Goal: Task Accomplishment & Management: Complete application form

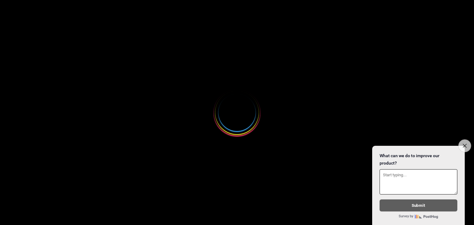
click at [465, 139] on button "Close survey" at bounding box center [464, 145] width 13 height 13
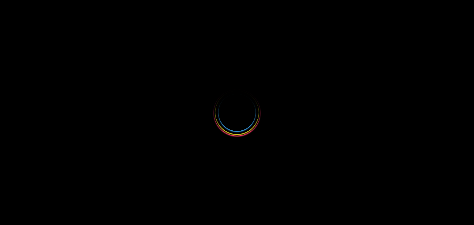
select select
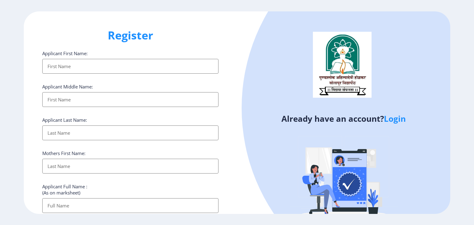
click at [194, 68] on input "Applicant First Name:" at bounding box center [130, 66] width 176 height 15
type input "[PERSON_NAME]"
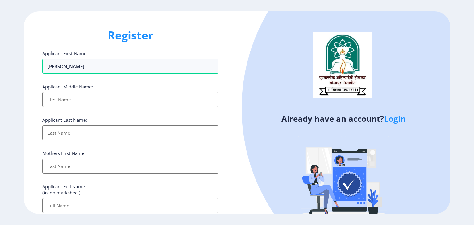
click at [173, 94] on input "Applicant First Name:" at bounding box center [130, 99] width 176 height 15
type input "bharat"
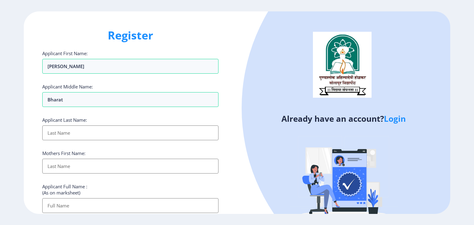
click at [187, 137] on input "Applicant First Name:" at bounding box center [130, 133] width 176 height 15
type input "[PERSON_NAME]"
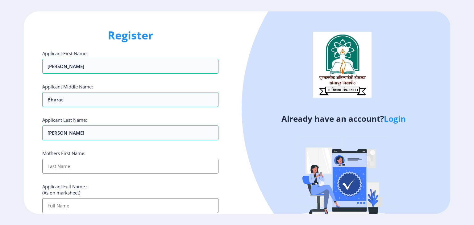
click at [180, 164] on input "Applicant First Name:" at bounding box center [130, 166] width 176 height 15
type input "[PERSON_NAME]"
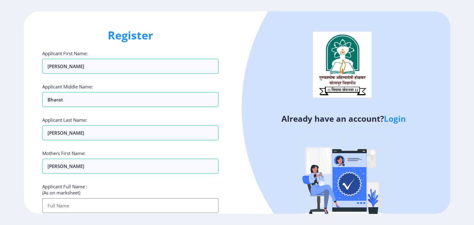
click at [186, 205] on input "Applicant First Name:" at bounding box center [130, 205] width 176 height 15
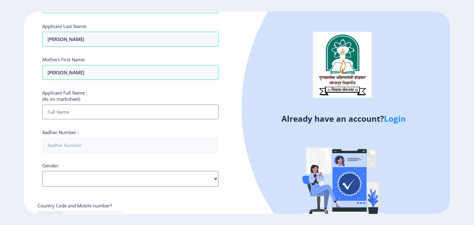
scroll to position [97, 0]
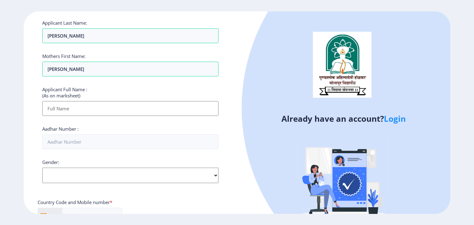
click at [170, 104] on input "Applicant First Name:" at bounding box center [130, 108] width 176 height 15
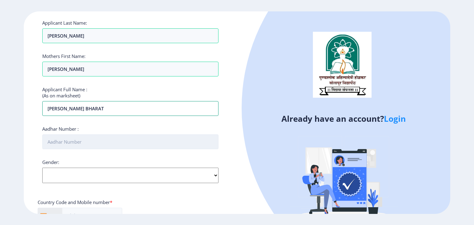
type input "[PERSON_NAME] BHARAT"
click at [198, 140] on input "Aadhar Number :" at bounding box center [130, 141] width 176 height 15
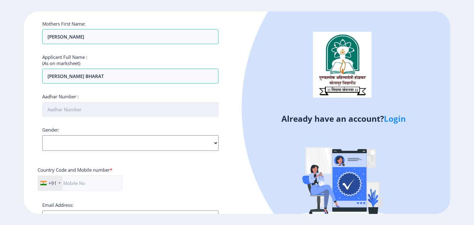
scroll to position [130, 0]
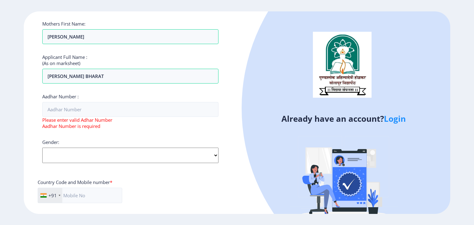
click at [198, 140] on div "Gender: Select Gender [DEMOGRAPHIC_DATA] [DEMOGRAPHIC_DATA] Other" at bounding box center [130, 151] width 176 height 24
select select "[DEMOGRAPHIC_DATA]"
click at [42, 148] on select "Select Gender [DEMOGRAPHIC_DATA] [DEMOGRAPHIC_DATA] Other" at bounding box center [130, 155] width 176 height 15
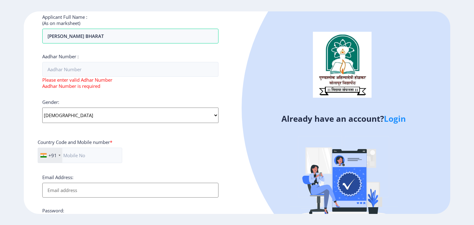
scroll to position [170, 0]
click at [102, 152] on input "text" at bounding box center [80, 154] width 85 height 15
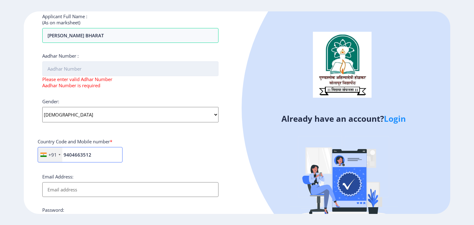
type input "9404663512"
click at [147, 66] on input "Aadhar Number :" at bounding box center [130, 68] width 176 height 15
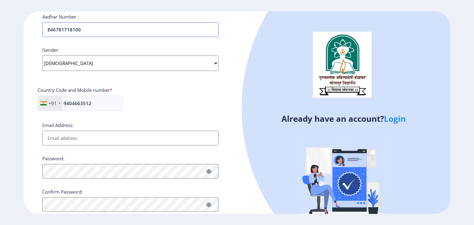
scroll to position [217, 0]
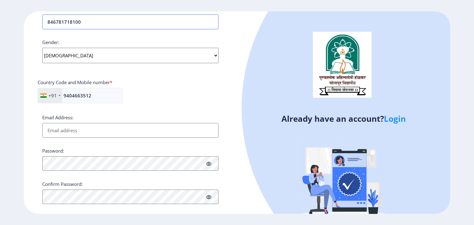
type input "846781718100"
click at [159, 128] on input "Email Address:" at bounding box center [130, 130] width 176 height 15
type input "S"
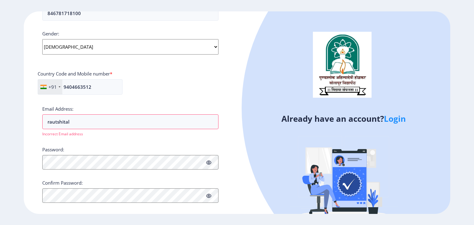
click at [159, 128] on div "Applicant First Name: [PERSON_NAME] Applicant Middle Name: bharat Applicant Las…" at bounding box center [130, 14] width 176 height 379
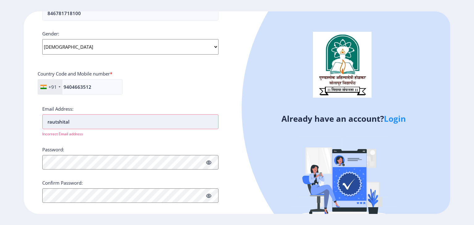
click at [163, 116] on input "rautshital" at bounding box center [130, 121] width 176 height 15
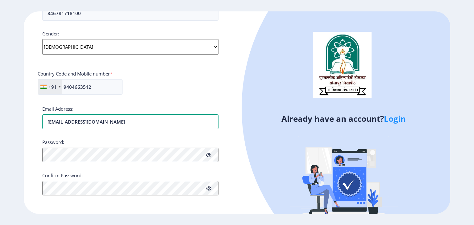
type input "[EMAIL_ADDRESS][DOMAIN_NAME]"
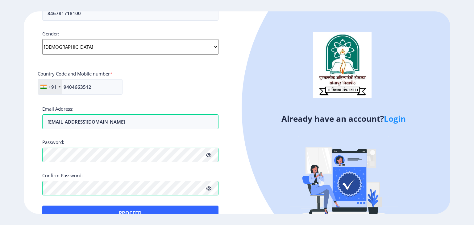
click at [208, 190] on icon at bounding box center [208, 188] width 5 height 5
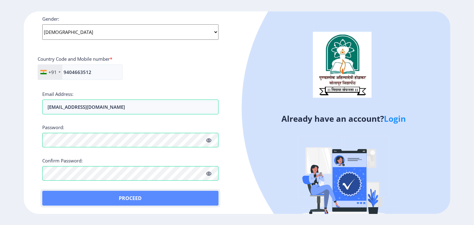
click at [193, 198] on button "Proceed" at bounding box center [130, 198] width 176 height 15
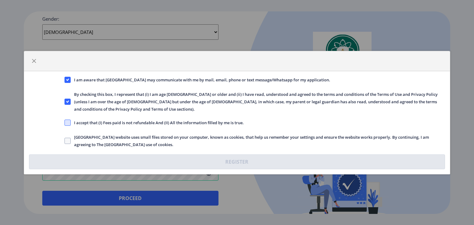
click at [68, 120] on span at bounding box center [67, 123] width 6 height 6
click at [65, 122] on input "I accept that (I) Fees paid is not refundable And (II) All the information fill…" at bounding box center [64, 122] width 0 height 0
checkbox input "true"
click at [68, 138] on span at bounding box center [67, 141] width 6 height 6
click at [65, 141] on input "[GEOGRAPHIC_DATA] website uses small files stored on your computer, known as co…" at bounding box center [64, 141] width 0 height 0
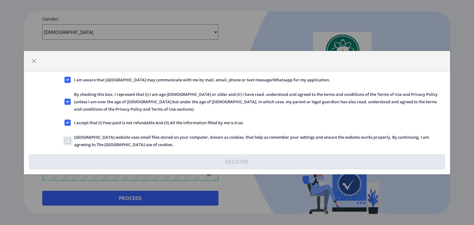
checkbox input "true"
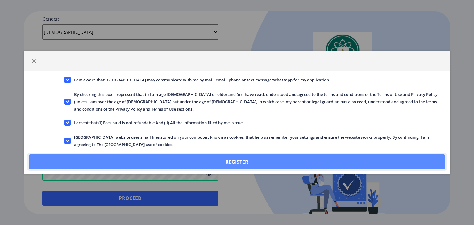
click at [118, 155] on button "Register" at bounding box center [237, 162] width 416 height 15
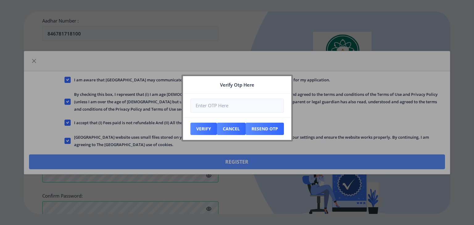
scroll to position [275, 0]
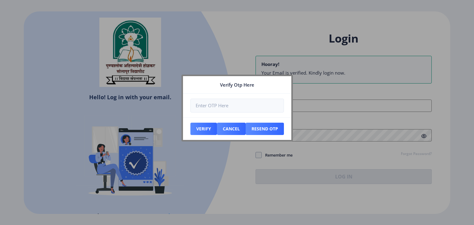
type input "[EMAIL_ADDRESS][DOMAIN_NAME]"
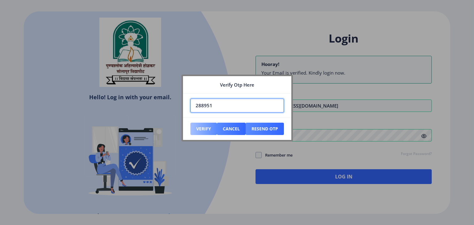
type input "288951"
click at [207, 130] on button "Verify" at bounding box center [203, 129] width 27 height 12
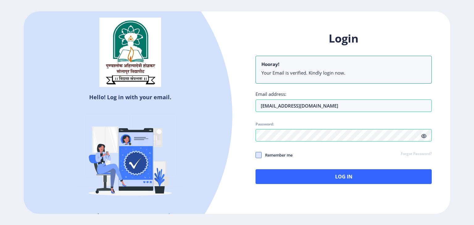
click at [258, 153] on span at bounding box center [258, 155] width 6 height 6
click at [256, 155] on input "Remember me" at bounding box center [255, 155] width 0 height 0
checkbox input "true"
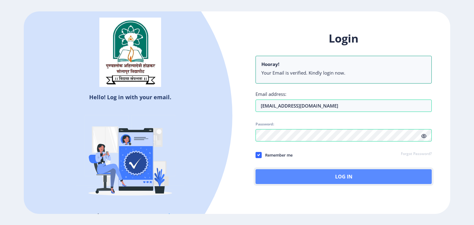
click at [287, 175] on button "Log In" at bounding box center [343, 176] width 176 height 15
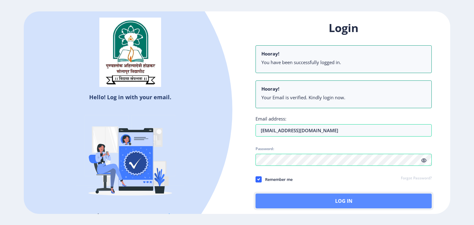
click at [327, 200] on button "Log In" at bounding box center [343, 201] width 176 height 15
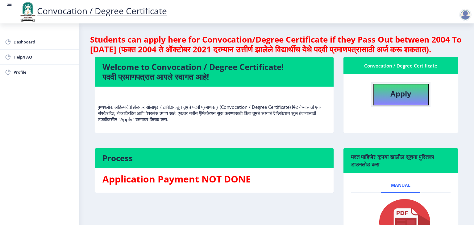
click at [393, 99] on b "Apply" at bounding box center [400, 94] width 21 height 10
select select
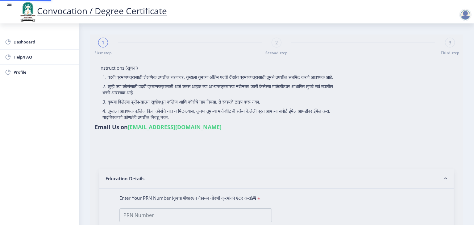
type input "[PERSON_NAME] BHARAT"
type input "[PERSON_NAME]"
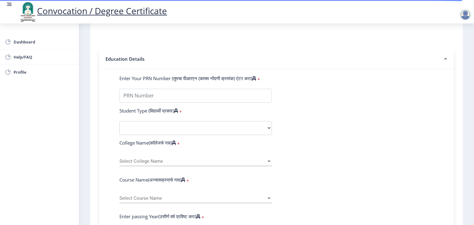
scroll to position [119, 0]
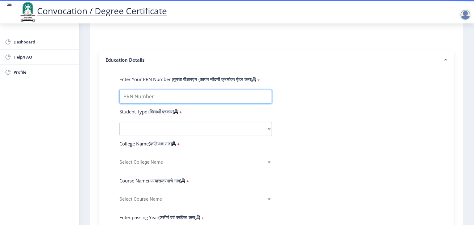
click at [236, 97] on input "Enter Your PRN Number (तुमचा पीआरएन (कायम नोंदणी क्रमांक) एंटर करा)" at bounding box center [195, 97] width 152 height 14
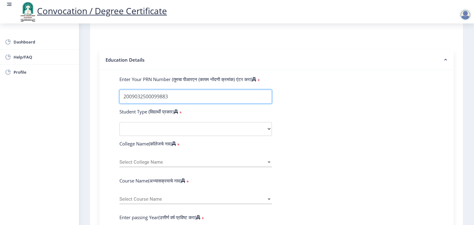
type input "2009032500099883"
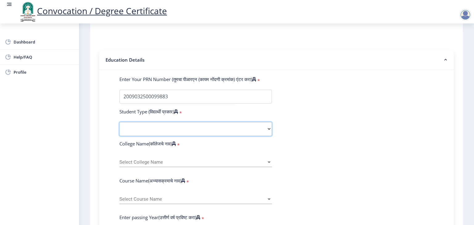
click at [236, 129] on select "Select Student Type Regular External" at bounding box center [195, 129] width 152 height 14
select select "Regular"
click at [119, 122] on select "Select Student Type Regular External" at bounding box center [195, 129] width 152 height 14
click at [220, 161] on span "Select College Name" at bounding box center [192, 162] width 147 height 5
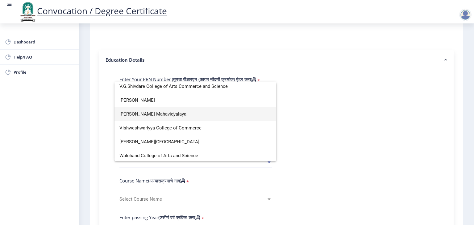
scroll to position [2054, 0]
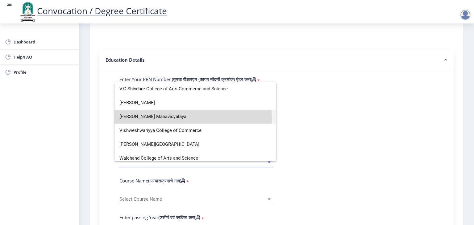
click at [191, 119] on span "[PERSON_NAME] Mahavidyalaya" at bounding box center [195, 117] width 152 height 14
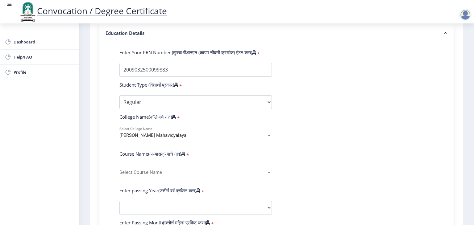
scroll to position [147, 0]
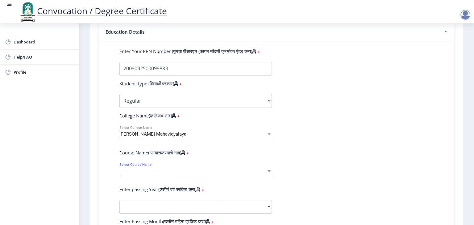
click at [211, 169] on span "Select Course Name" at bounding box center [192, 171] width 147 height 5
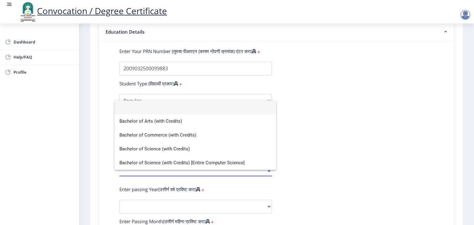
click at [325, 151] on div at bounding box center [237, 112] width 474 height 225
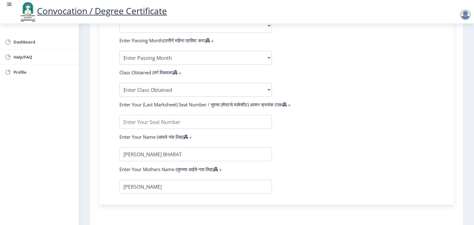
scroll to position [328, 0]
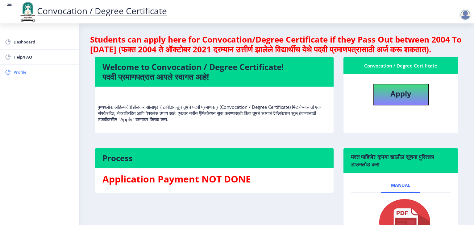
click at [22, 72] on span "Profile" at bounding box center [44, 71] width 60 height 7
select select
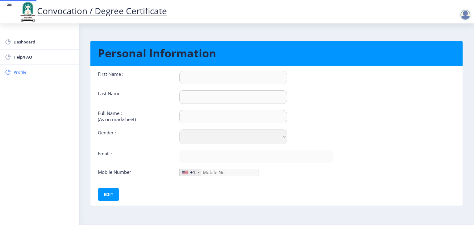
type input "[PERSON_NAME]"
type input "[PERSON_NAME] BHARAT"
select select "[DEMOGRAPHIC_DATA]"
type input "[EMAIL_ADDRESS][DOMAIN_NAME]"
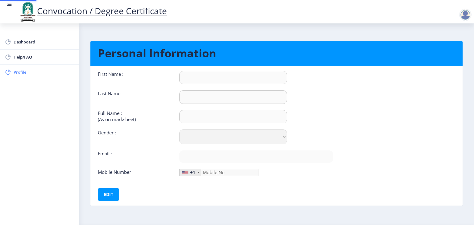
type input "9404663512"
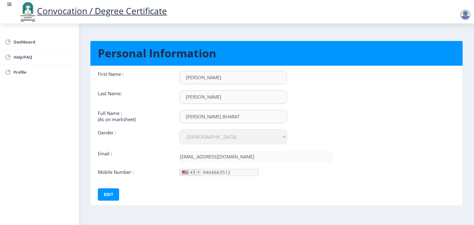
scroll to position [18, 0]
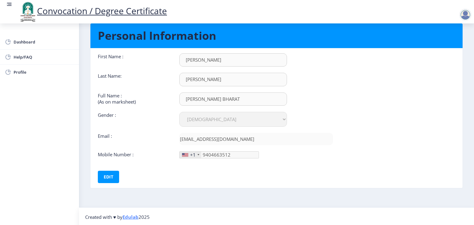
click at [188, 155] on div "+1" at bounding box center [191, 155] width 22 height 6
click at [195, 155] on div "+1" at bounding box center [191, 155] width 22 height 6
click at [31, 38] on link "Dashboard" at bounding box center [39, 42] width 79 height 15
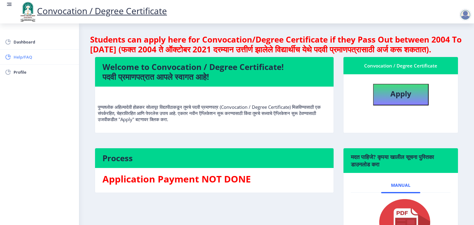
click at [22, 54] on span "Help/FAQ" at bounding box center [44, 56] width 60 height 7
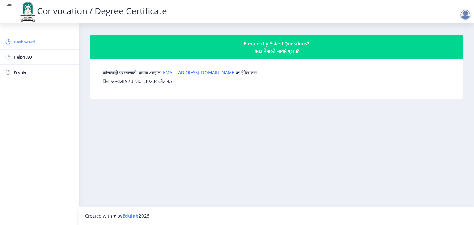
click at [33, 42] on span "Dashboard" at bounding box center [44, 41] width 60 height 7
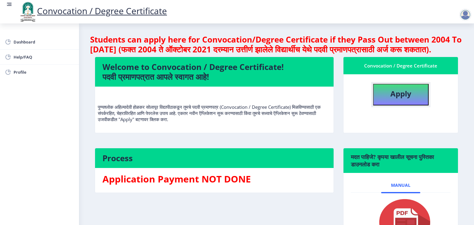
click at [416, 100] on button "Apply" at bounding box center [401, 95] width 56 height 22
select select
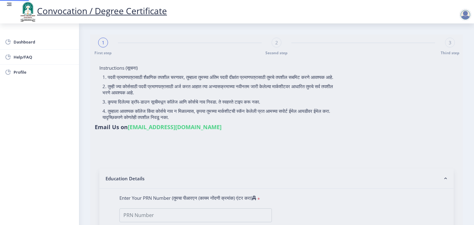
type input "[PERSON_NAME] BHARAT"
type input "[PERSON_NAME]"
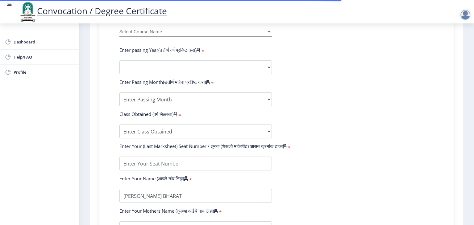
scroll to position [238, 0]
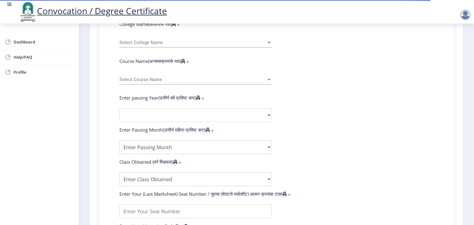
click at [269, 72] on div "Select Course Name Select Course Name" at bounding box center [195, 78] width 152 height 13
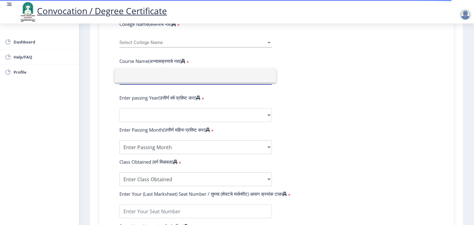
click at [315, 108] on div at bounding box center [237, 112] width 474 height 225
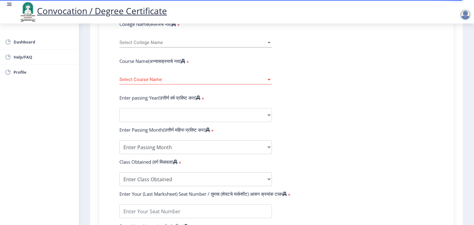
click at [270, 79] on div "Select Course Name Select Course Name" at bounding box center [195, 78] width 152 height 13
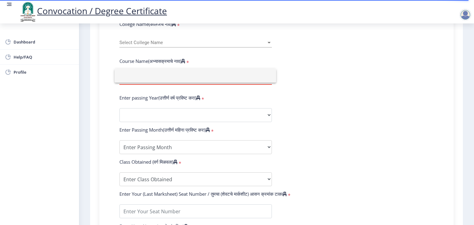
click at [267, 39] on div at bounding box center [237, 112] width 474 height 225
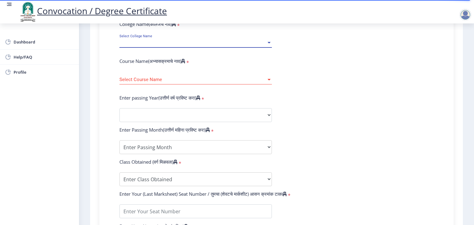
click at [267, 40] on div at bounding box center [269, 42] width 6 height 5
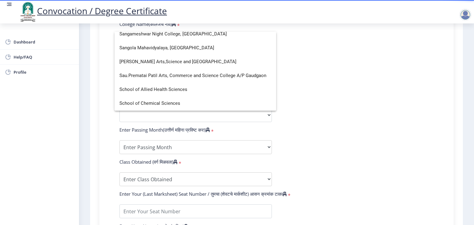
scroll to position [1224, 0]
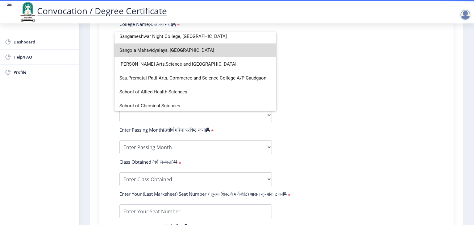
click at [236, 55] on span "Sangola Mahavidyalaya, [GEOGRAPHIC_DATA]" at bounding box center [195, 50] width 152 height 14
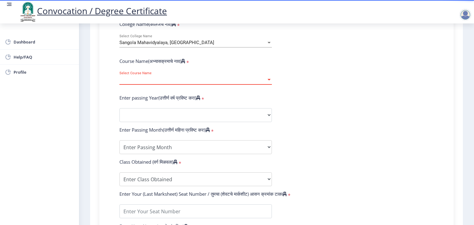
click at [234, 77] on span "Select Course Name" at bounding box center [192, 79] width 147 height 5
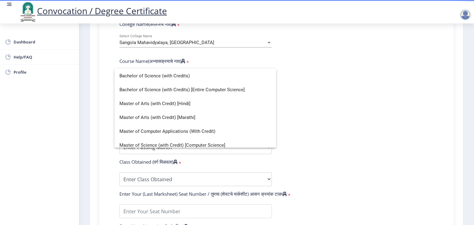
scroll to position [56, 0]
click at [327, 84] on div at bounding box center [237, 112] width 474 height 225
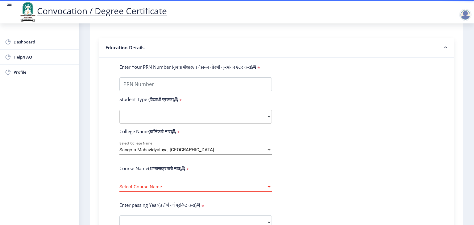
scroll to position [130, 0]
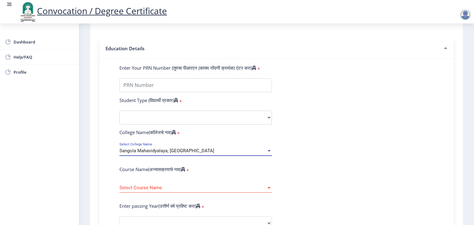
click at [252, 149] on div "Sangola Mahavidyalaya, [GEOGRAPHIC_DATA]" at bounding box center [192, 150] width 147 height 5
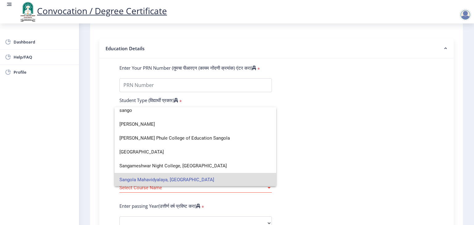
scroll to position [0, 0]
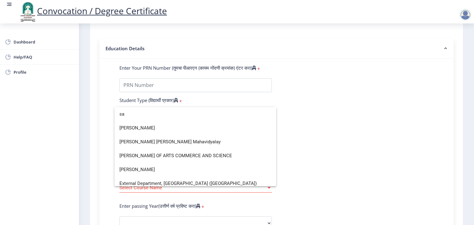
type input "s"
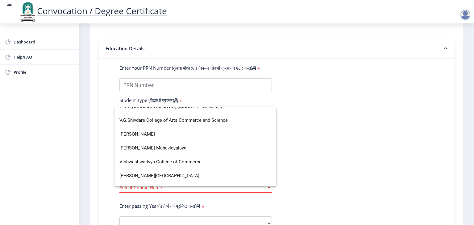
scroll to position [2046, 0]
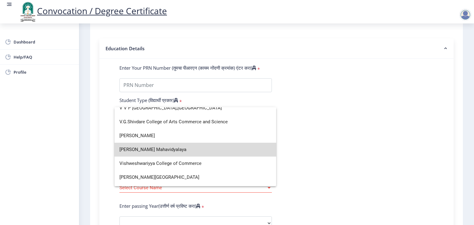
click at [230, 144] on span "[PERSON_NAME] Mahavidyalaya" at bounding box center [195, 150] width 152 height 14
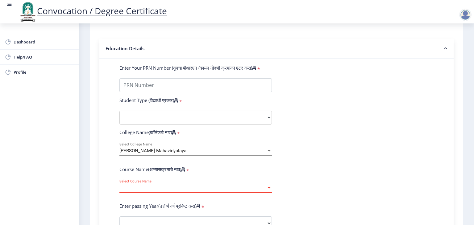
click at [263, 186] on span "Select Course Name" at bounding box center [192, 187] width 147 height 5
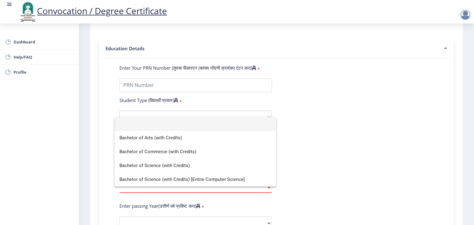
click at [331, 160] on div at bounding box center [237, 112] width 474 height 225
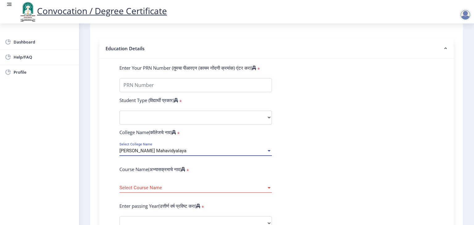
click at [266, 148] on div at bounding box center [269, 150] width 6 height 5
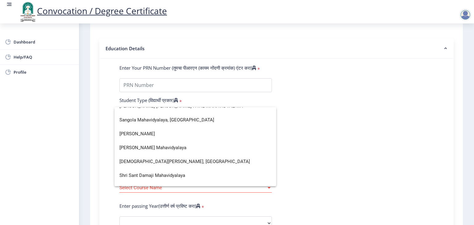
scroll to position [314, 0]
type input "mahavidyalay"
click at [305, 141] on div at bounding box center [237, 112] width 474 height 225
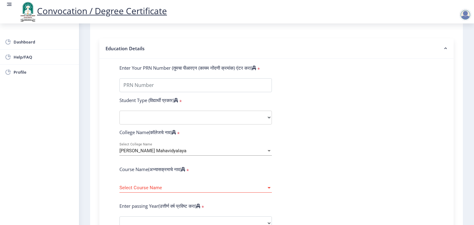
click at [431, 94] on form "Enter Your PRN Number (तुमचा पीआरएन (कायम नोंदणी क्रमांक) एंटर करा) * Student T…" at bounding box center [276, 228] width 323 height 327
